Goal: Browse casually

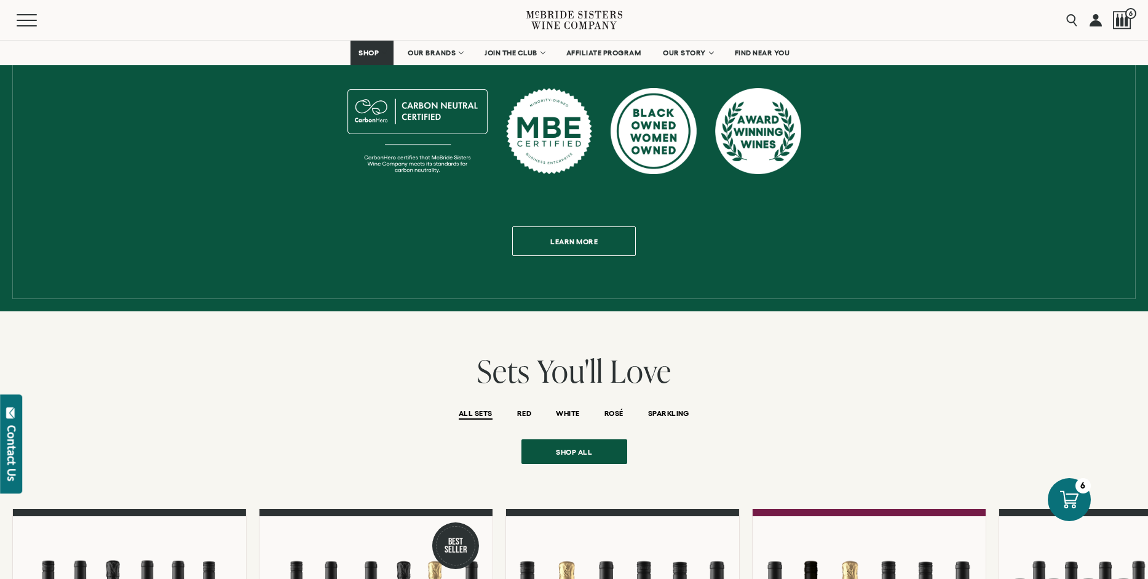
scroll to position [992, 0]
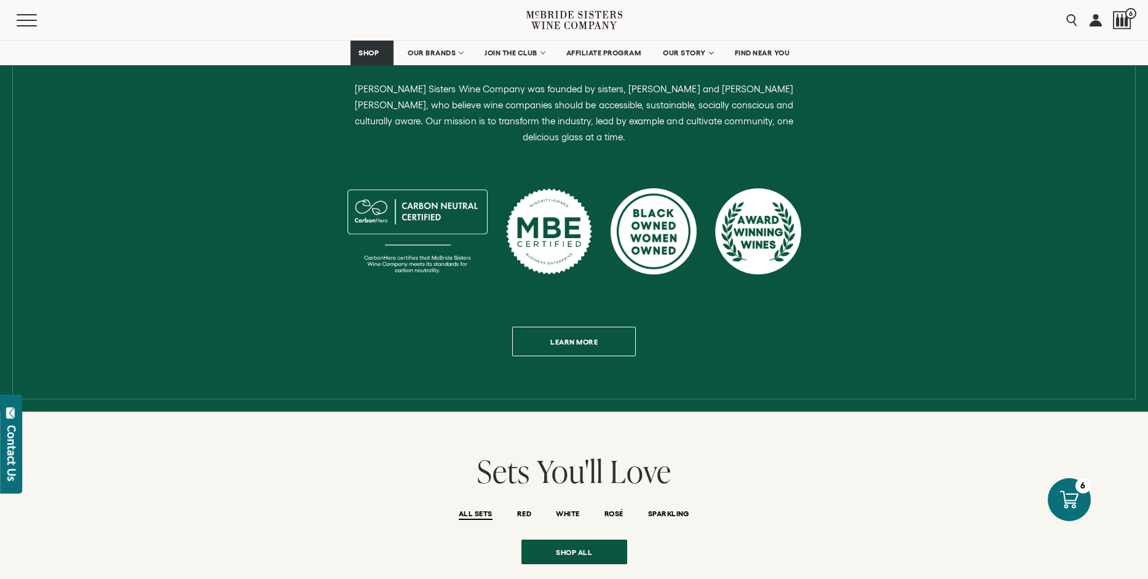
scroll to position [568, 0]
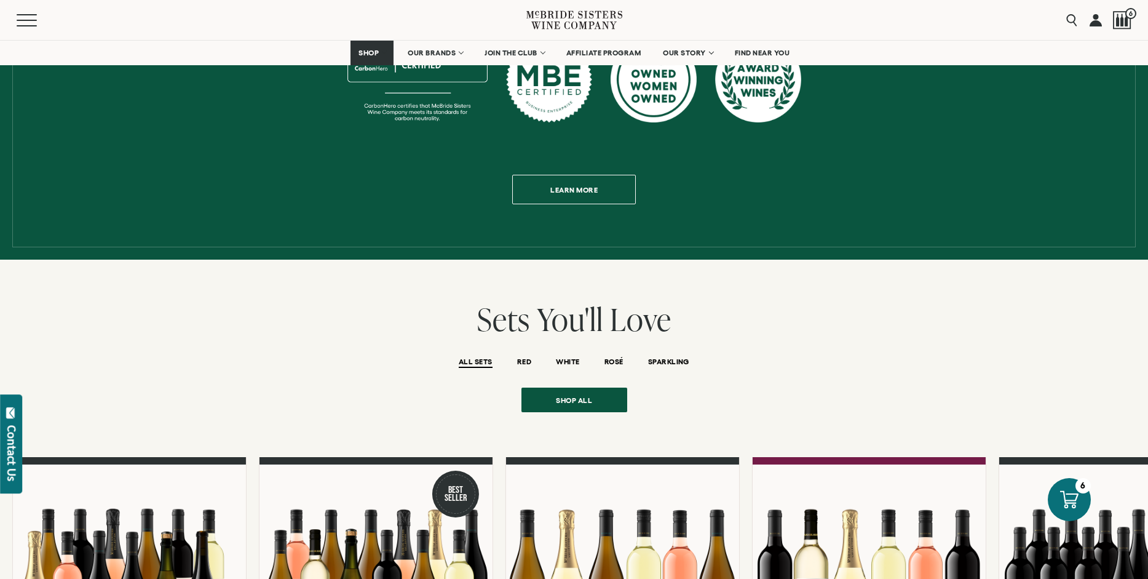
scroll to position [952, 0]
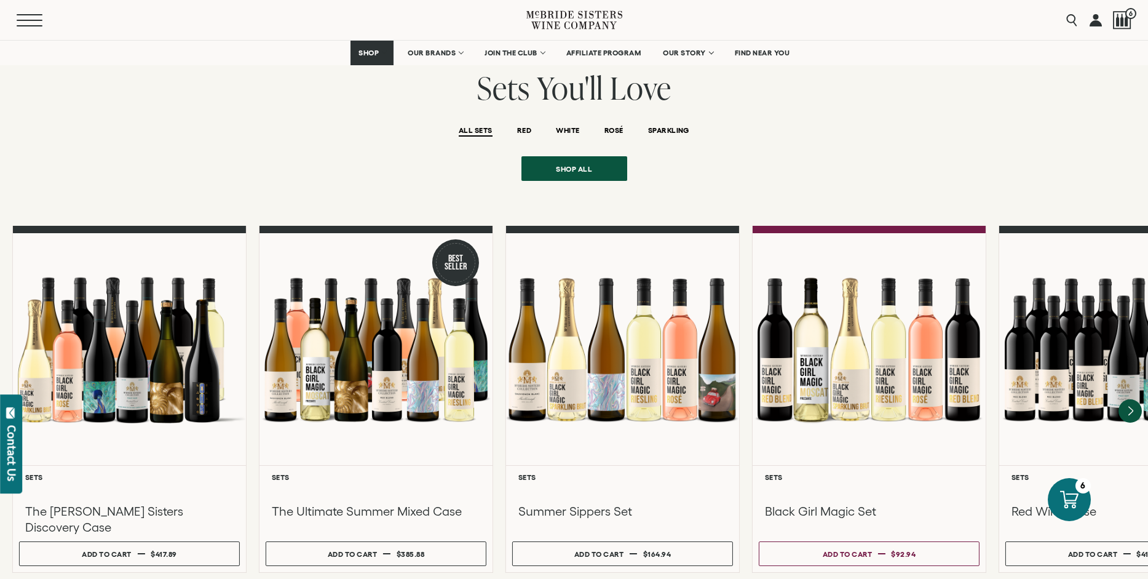
scroll to position [927, 0]
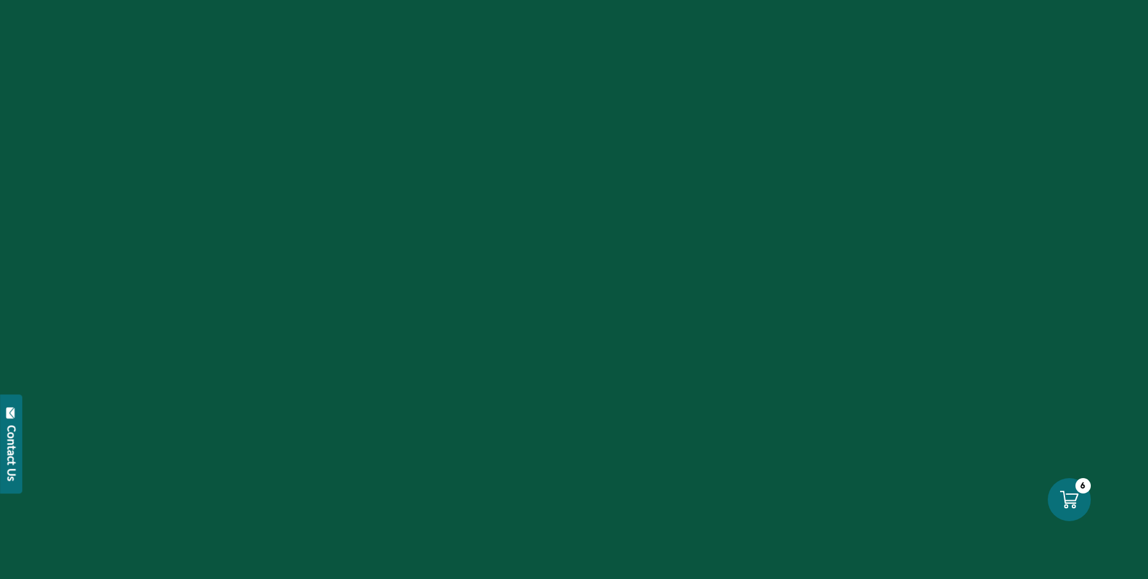
scroll to position [927, 0]
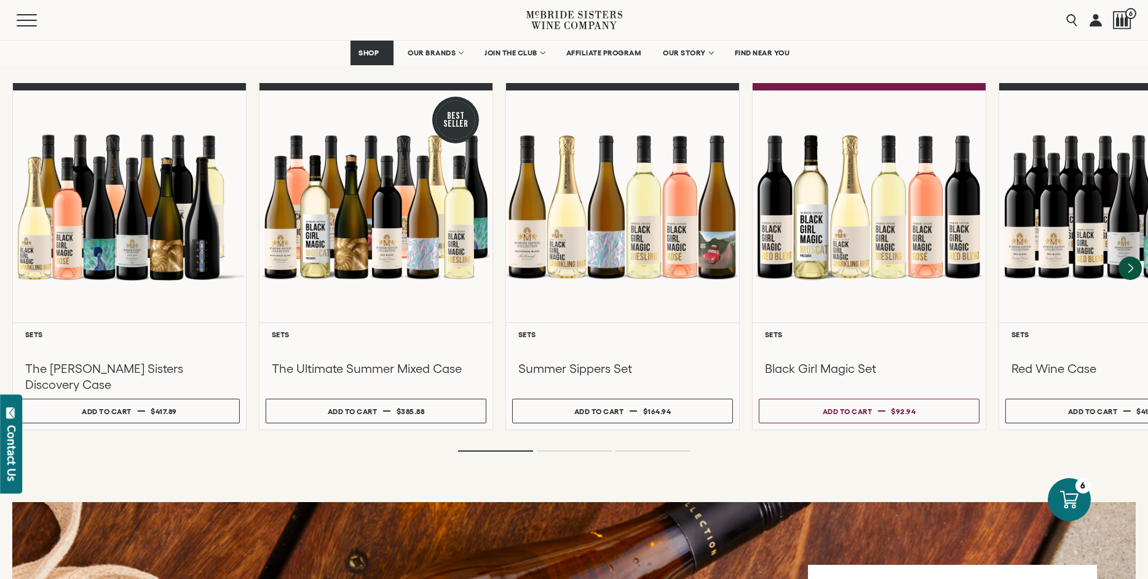
scroll to position [1114, 0]
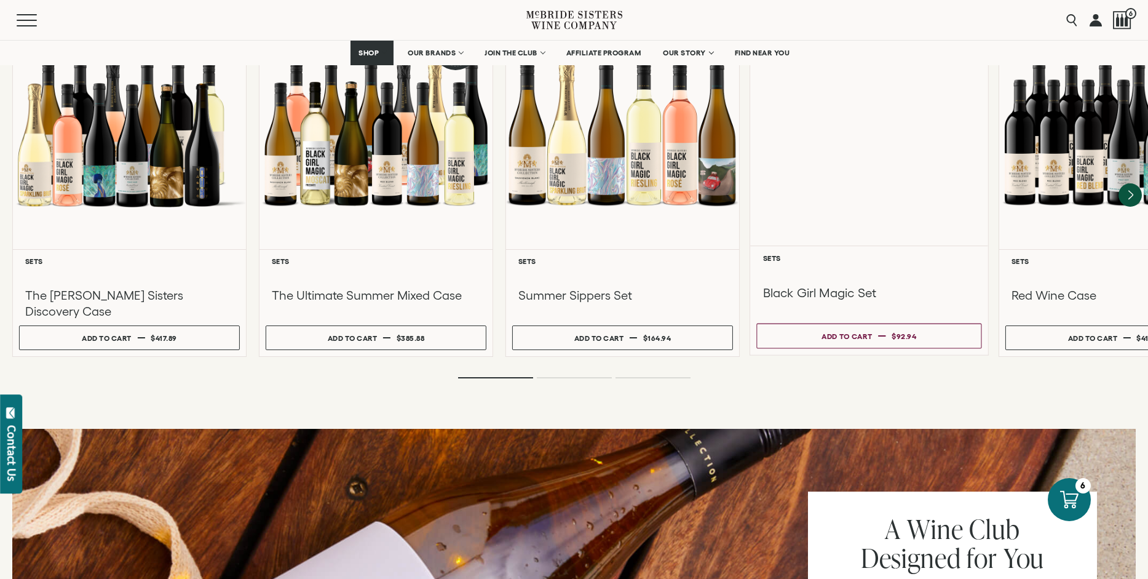
scroll to position [928, 0]
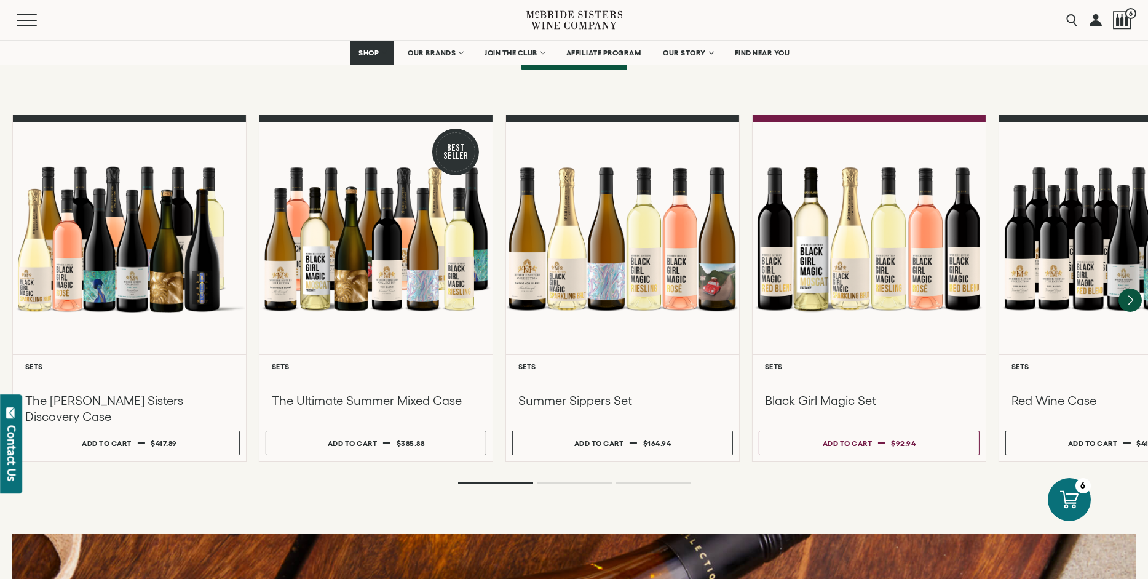
scroll to position [1084, 0]
